Goal: Task Accomplishment & Management: Manage account settings

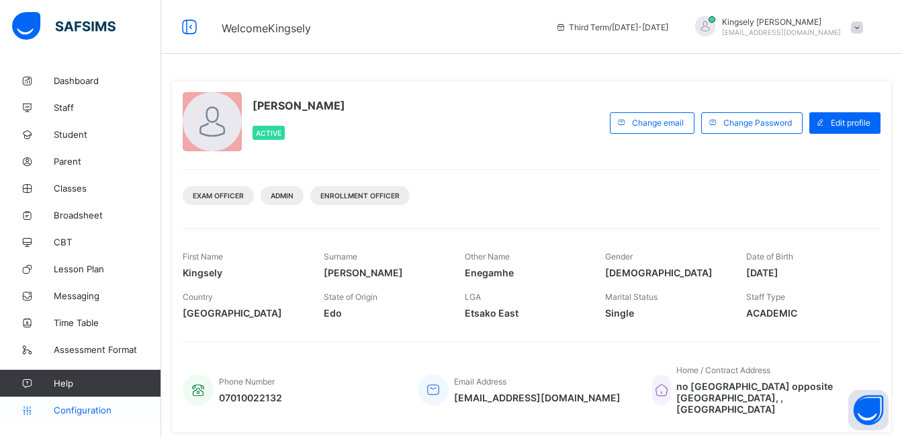
click at [91, 413] on span "Configuration" at bounding box center [107, 409] width 107 height 11
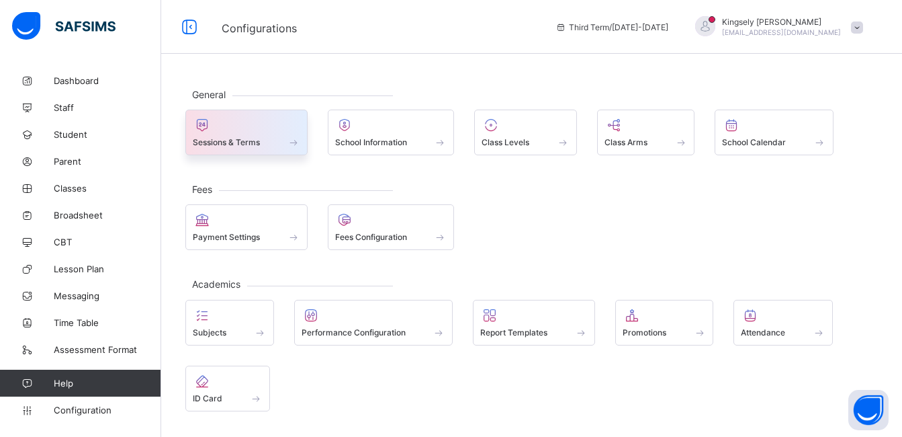
click at [306, 140] on div "Sessions & Terms" at bounding box center [246, 133] width 122 height 46
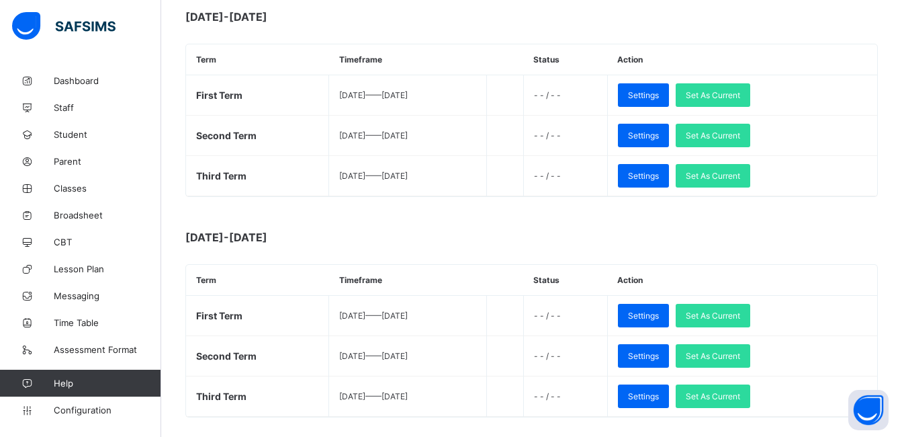
scroll to position [860, 0]
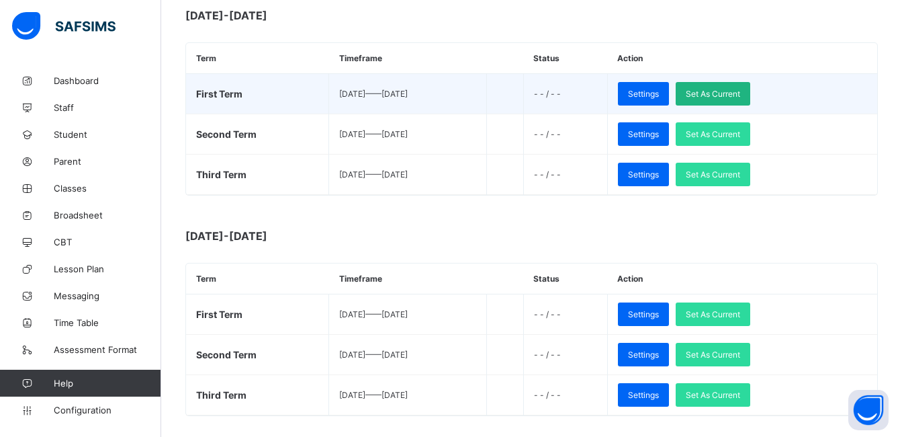
click at [740, 93] on span "Set As Current" at bounding box center [713, 94] width 54 height 10
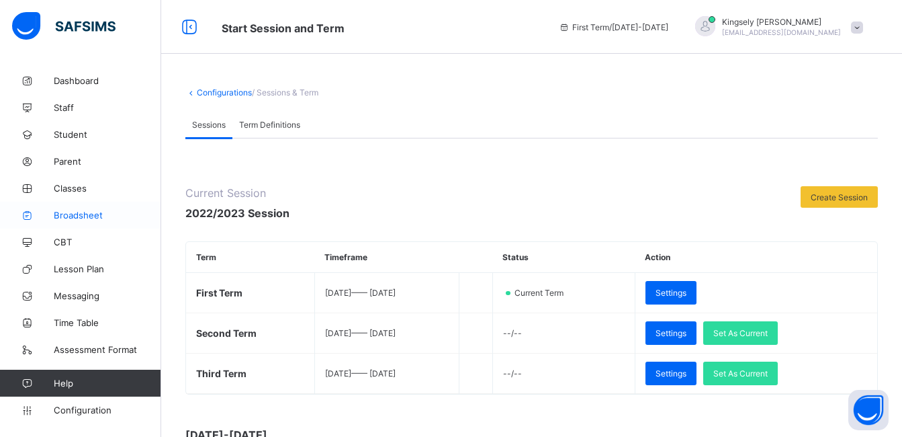
click at [77, 210] on span "Broadsheet" at bounding box center [108, 215] width 108 height 11
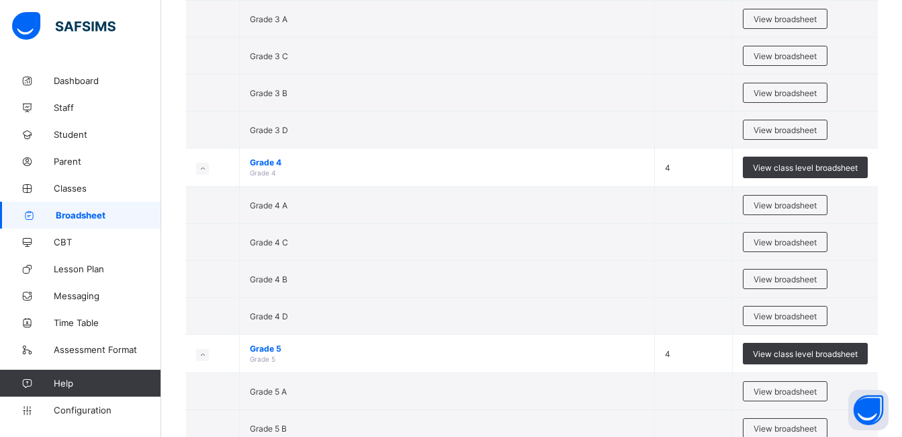
scroll to position [1317, 0]
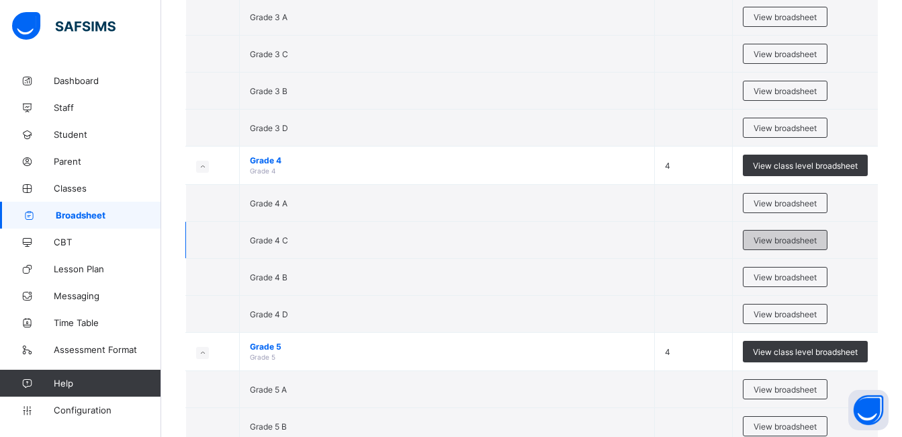
click at [771, 237] on span "View broadsheet" at bounding box center [785, 240] width 63 height 10
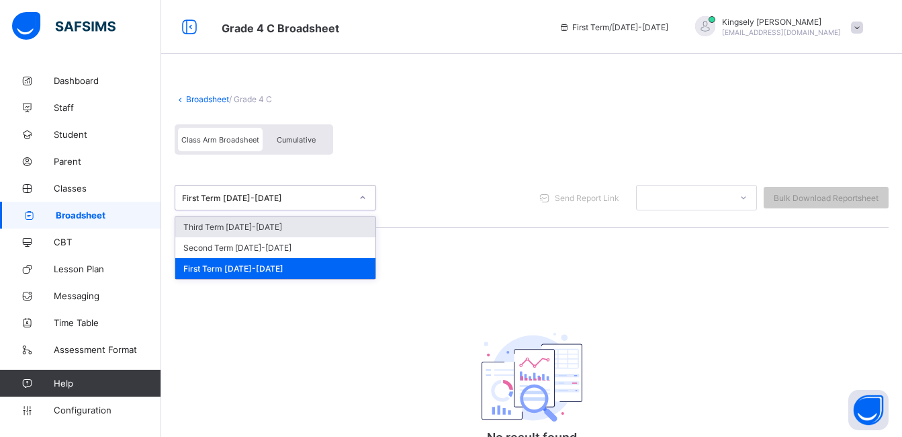
click at [362, 199] on icon at bounding box center [363, 197] width 8 height 13
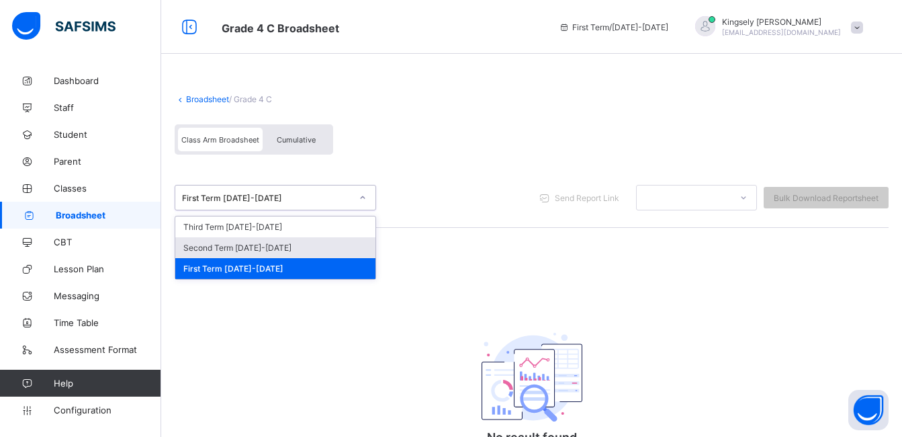
click at [305, 246] on div "Second Term [DATE]-[DATE]" at bounding box center [275, 247] width 200 height 21
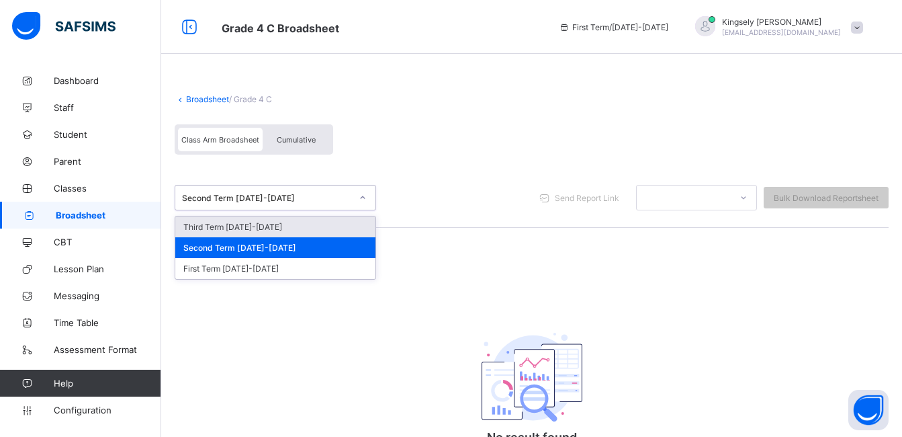
click at [357, 200] on div at bounding box center [362, 198] width 23 height 22
click at [299, 220] on div "Third Term [DATE]-[DATE]" at bounding box center [275, 226] width 200 height 21
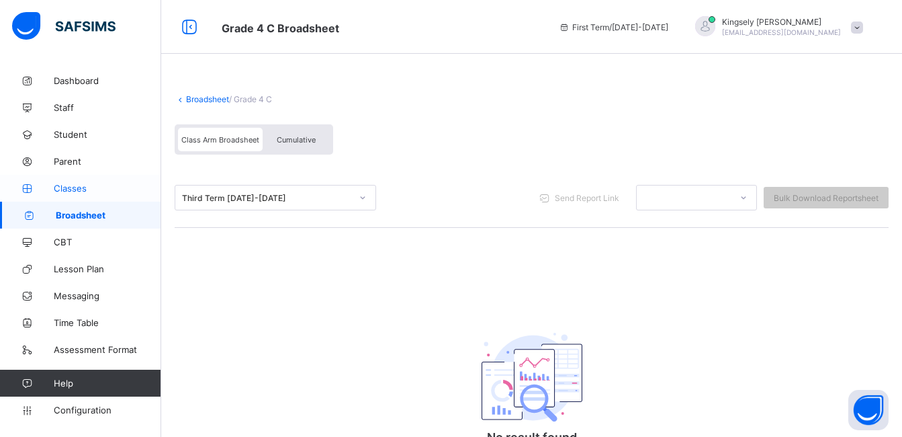
click at [78, 187] on span "Classes" at bounding box center [108, 188] width 108 height 11
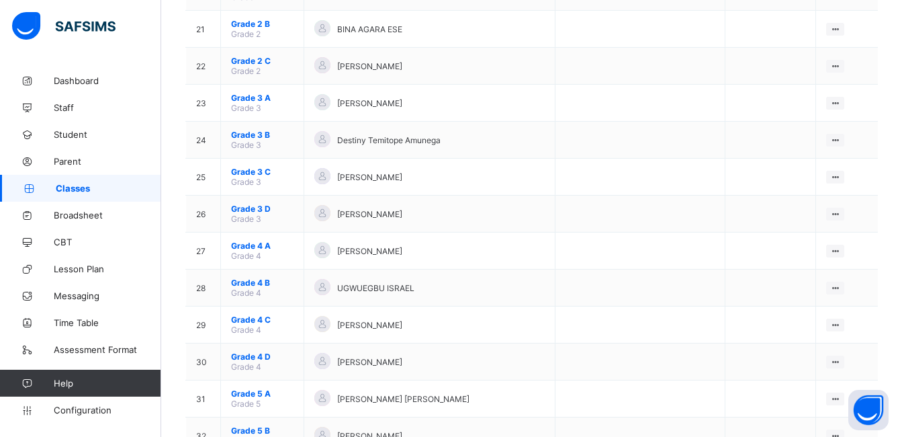
scroll to position [887, 0]
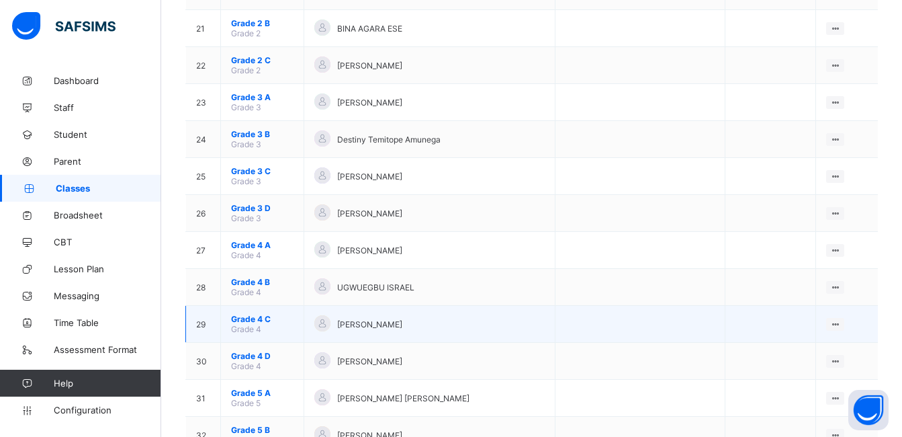
click at [247, 318] on span "Grade 4 C" at bounding box center [262, 319] width 62 height 10
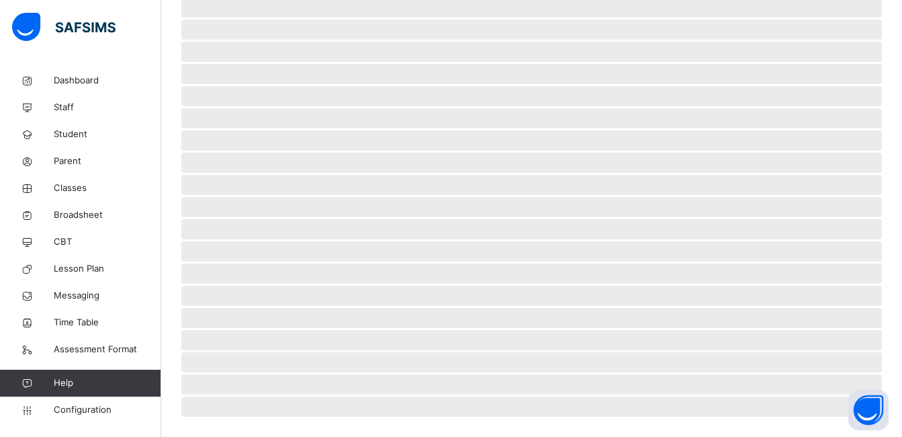
click at [247, 318] on span "‌" at bounding box center [531, 318] width 701 height 20
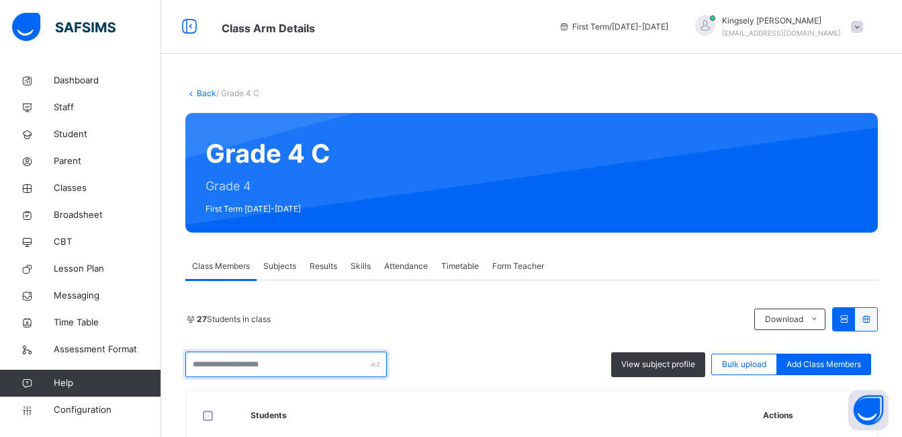
click at [257, 359] on input "text" at bounding box center [286, 364] width 202 height 26
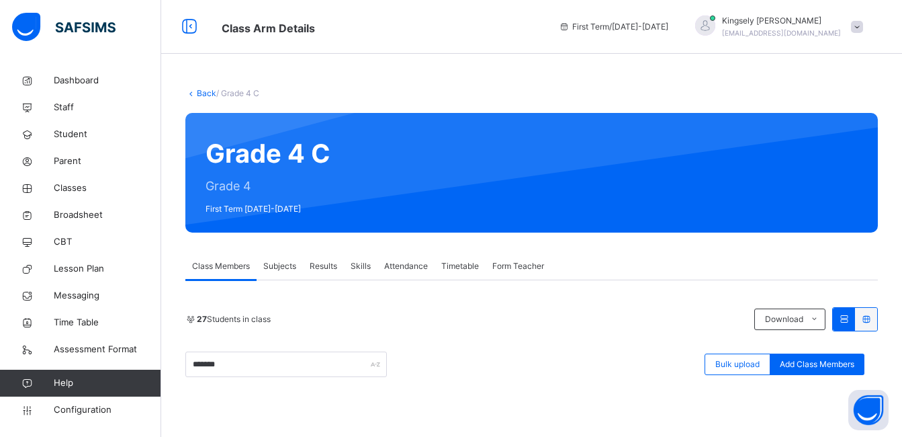
click at [432, 362] on div "******* Bulk upload Add Class Members" at bounding box center [531, 364] width 693 height 26
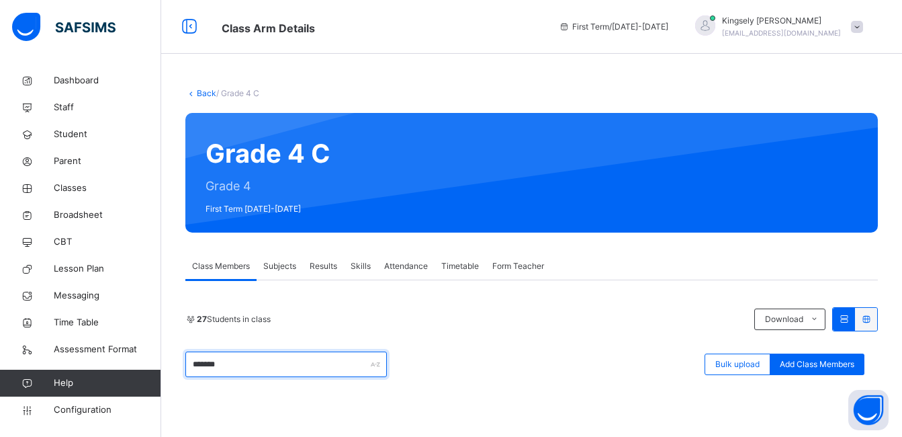
click at [372, 365] on div "*******" at bounding box center [286, 364] width 202 height 26
type input "*"
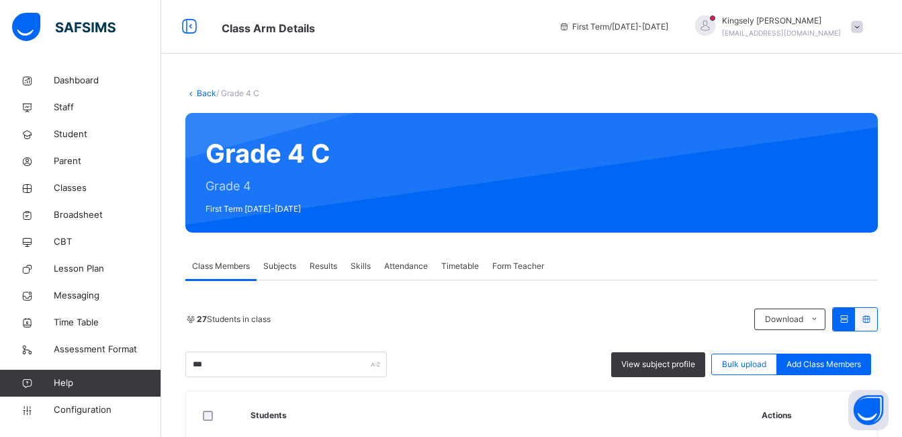
click at [456, 375] on div "*** View subject profile Bulk upload Add Class Members" at bounding box center [531, 364] width 693 height 26
click at [502, 354] on div "*** View subject profile Bulk upload Add Class Members" at bounding box center [531, 364] width 693 height 26
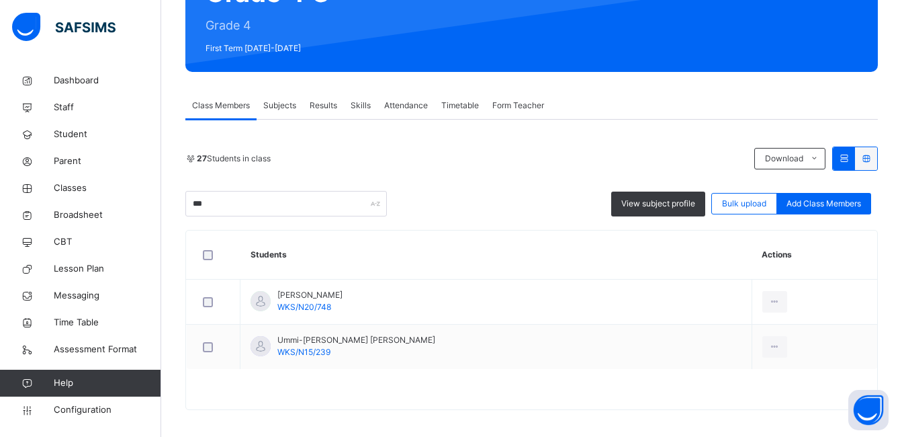
scroll to position [167, 0]
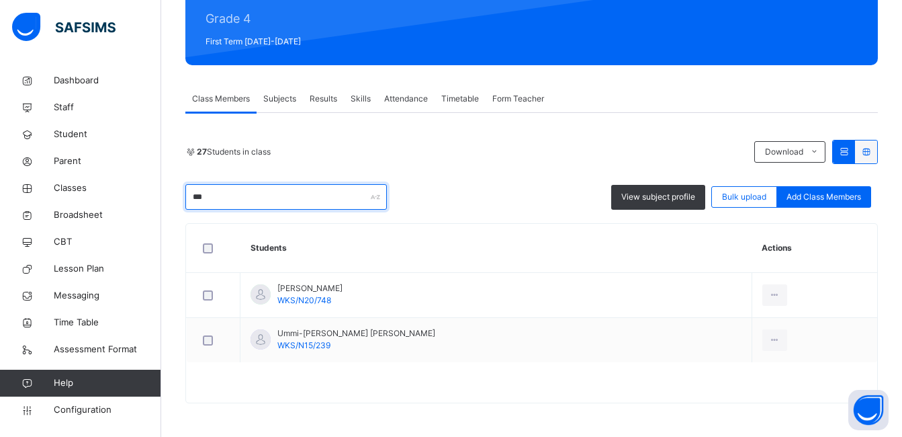
click at [249, 195] on input "***" at bounding box center [286, 197] width 202 height 26
type input "*"
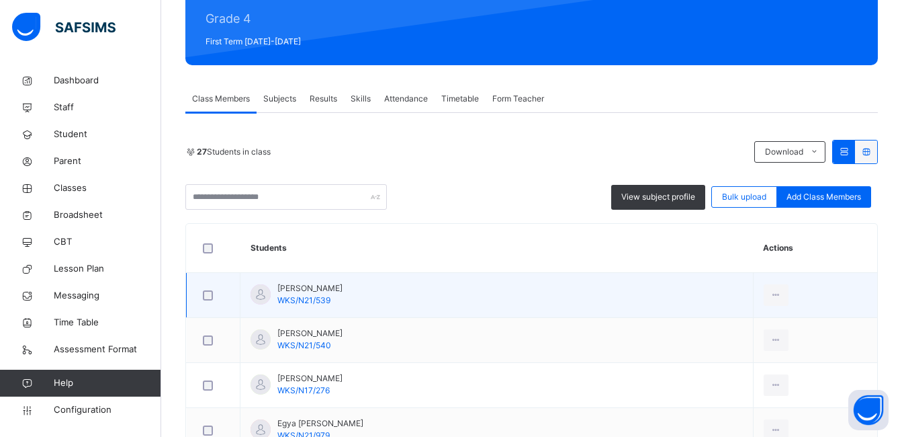
click at [554, 300] on td "[PERSON_NAME] WKS/N21/539" at bounding box center [497, 295] width 513 height 45
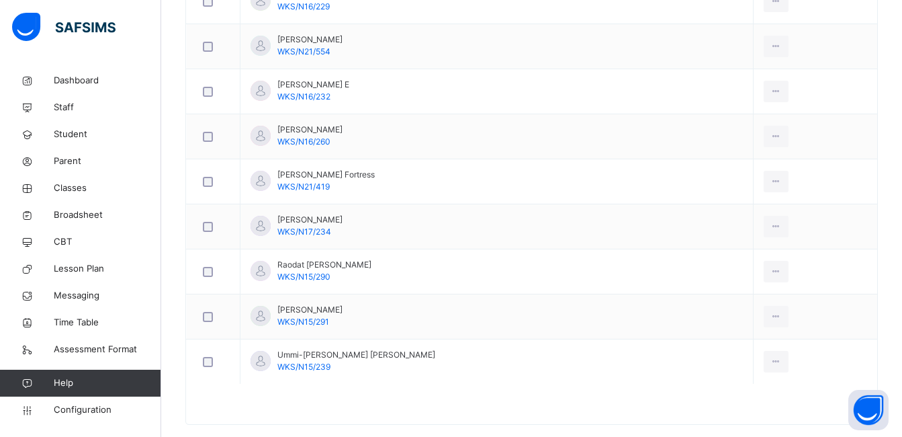
scroll to position [1293, 0]
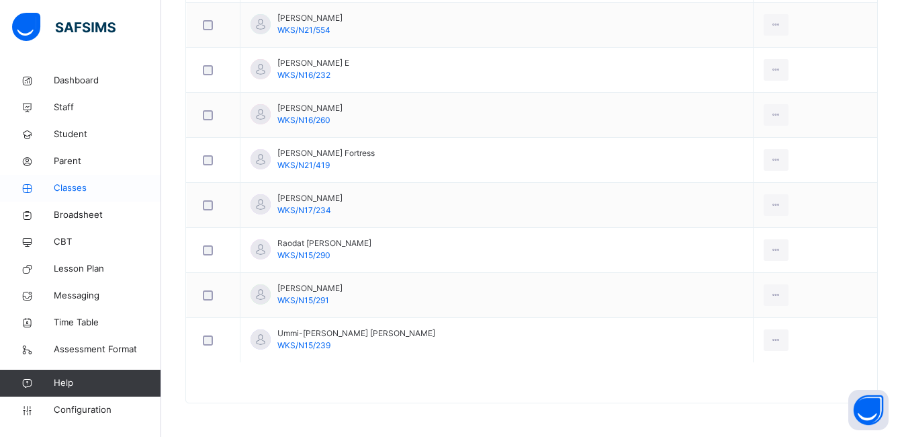
click at [82, 189] on span "Classes" at bounding box center [108, 187] width 108 height 13
